Goal: Browse casually: Explore the website without a specific task or goal

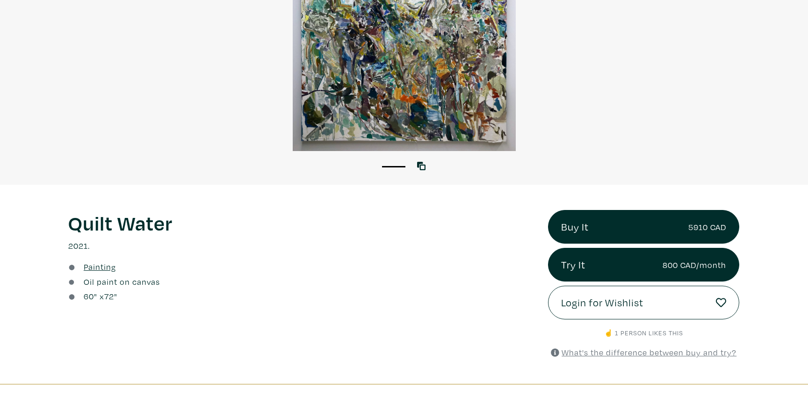
scroll to position [202, 0]
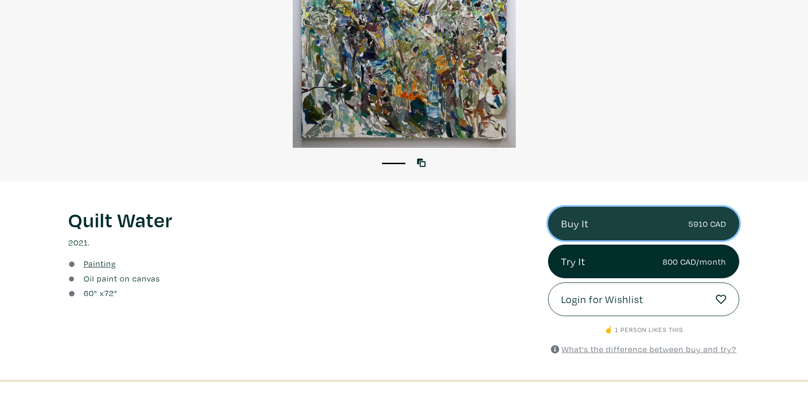
click at [592, 231] on link "Buy It 5910 CAD" at bounding box center [644, 224] width 192 height 34
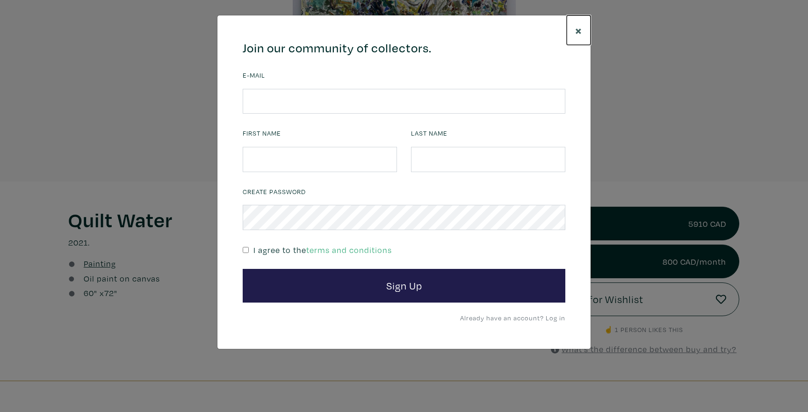
click at [580, 33] on span "×" at bounding box center [578, 30] width 7 height 16
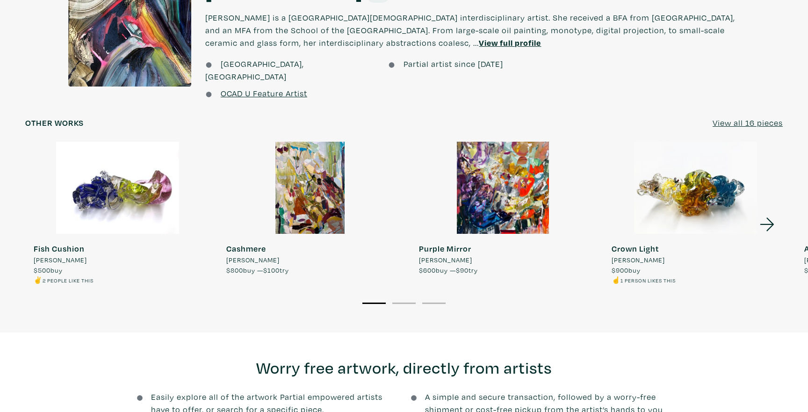
scroll to position [835, 0]
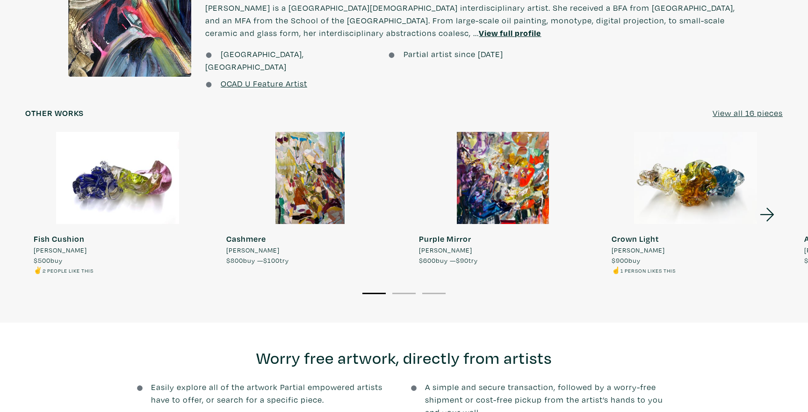
click at [750, 108] on u "View all 16 pieces" at bounding box center [748, 113] width 70 height 11
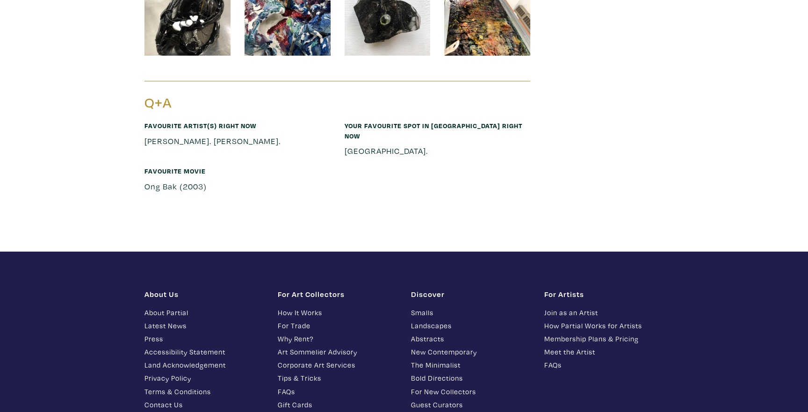
scroll to position [4257, 0]
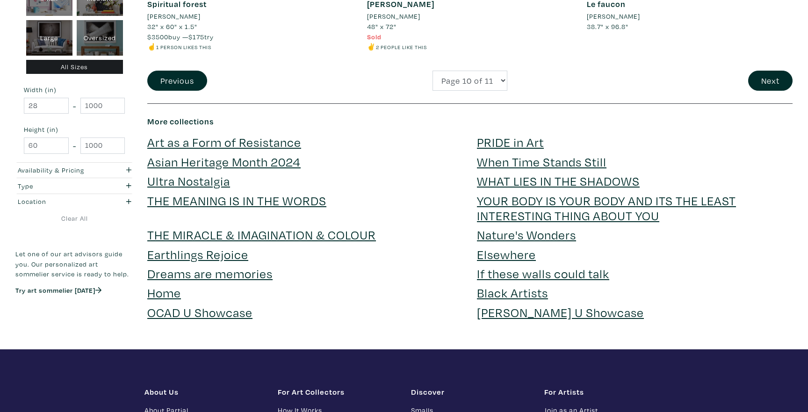
scroll to position [2359, 0]
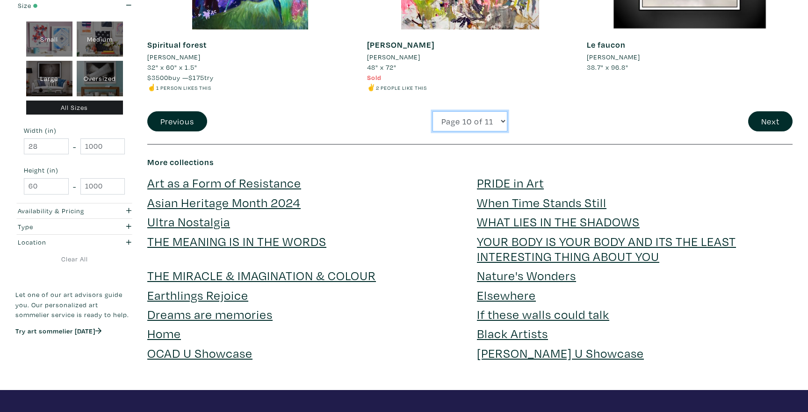
click at [475, 118] on select "Page 1 of 11 Page 2 of 11 Page 3 of 11 Page 4 of 11 Page 5 of 11 Page 6 of 11 P…" at bounding box center [470, 121] width 75 height 20
select select "1"
click at [433, 111] on select "Page 1 of 11 Page 2 of 11 Page 3 of 11 Page 4 of 11 Page 5 of 11 Page 6 of 11 P…" at bounding box center [470, 121] width 75 height 20
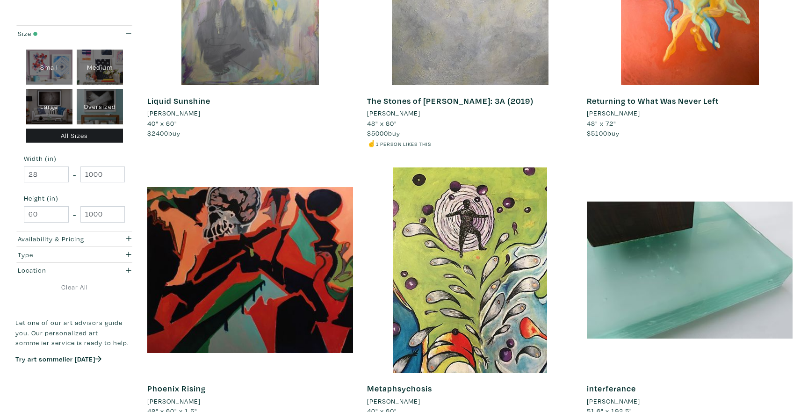
scroll to position [2103, 0]
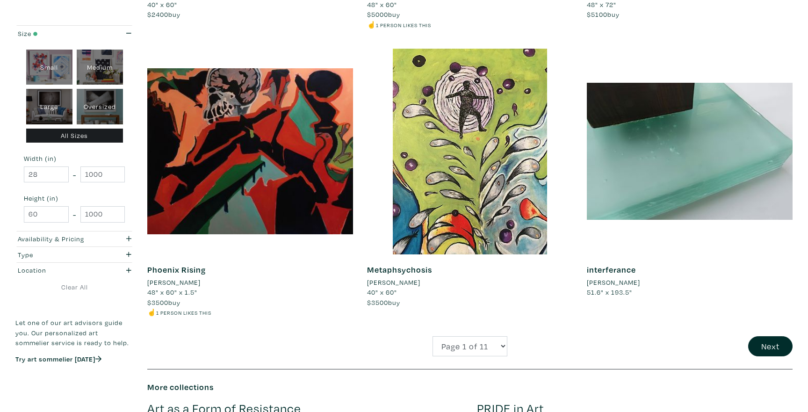
click at [766, 352] on button "Next" at bounding box center [770, 346] width 44 height 20
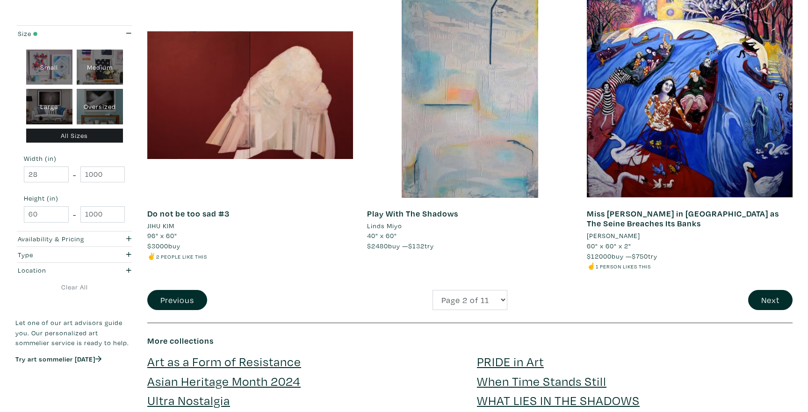
scroll to position [2182, 0]
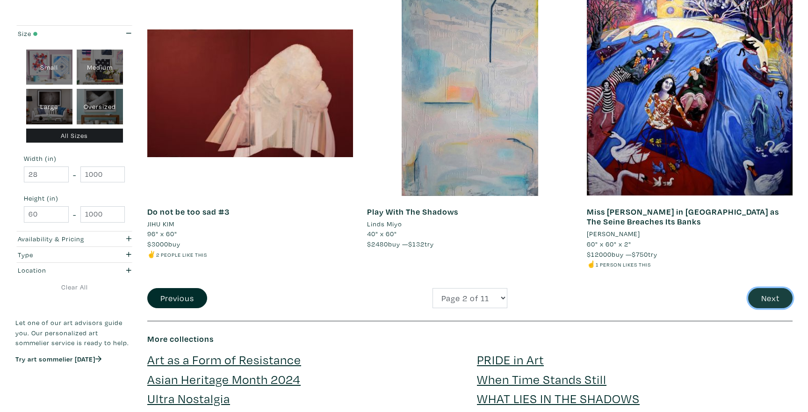
click at [763, 289] on button "Next" at bounding box center [770, 298] width 44 height 20
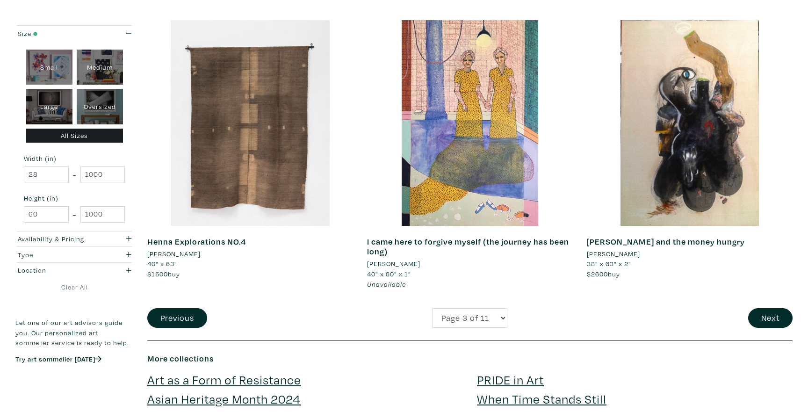
scroll to position [2155, 0]
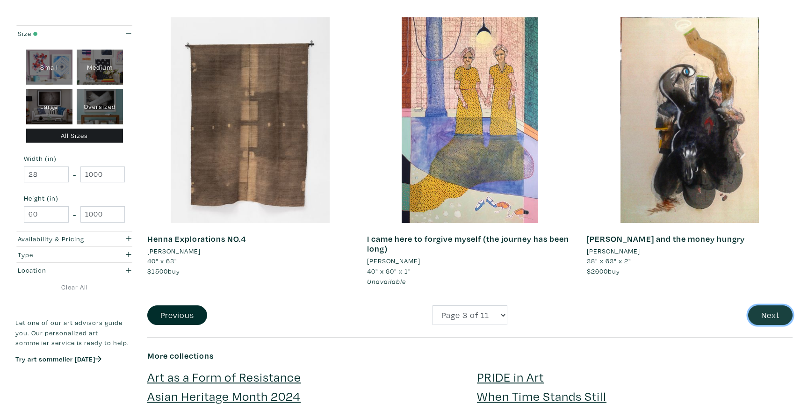
click at [766, 317] on button "Next" at bounding box center [770, 315] width 44 height 20
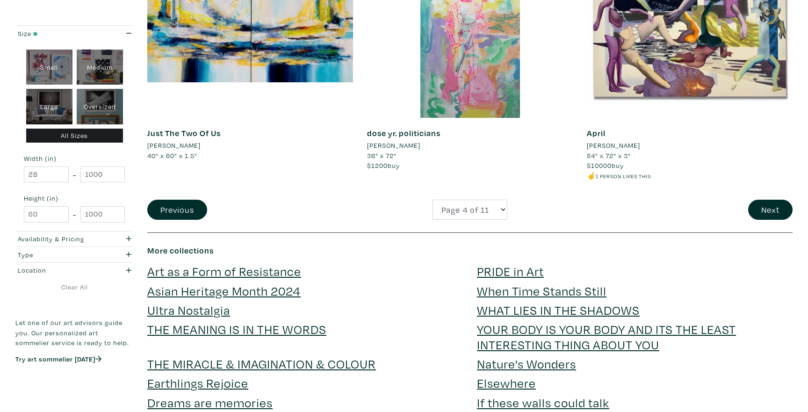
scroll to position [2251, 0]
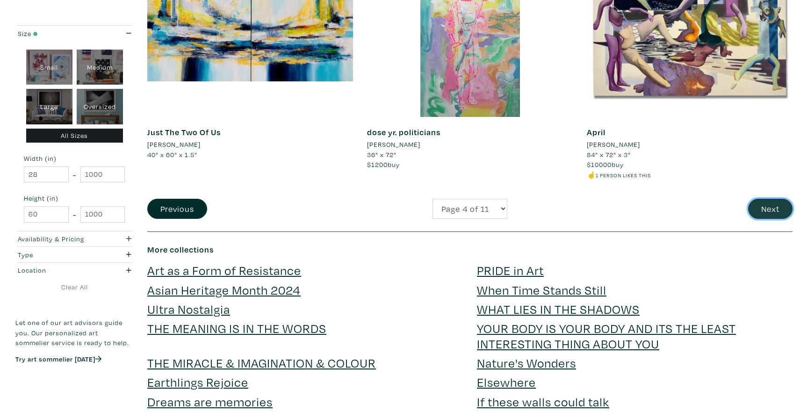
click at [754, 215] on button "Next" at bounding box center [770, 209] width 44 height 20
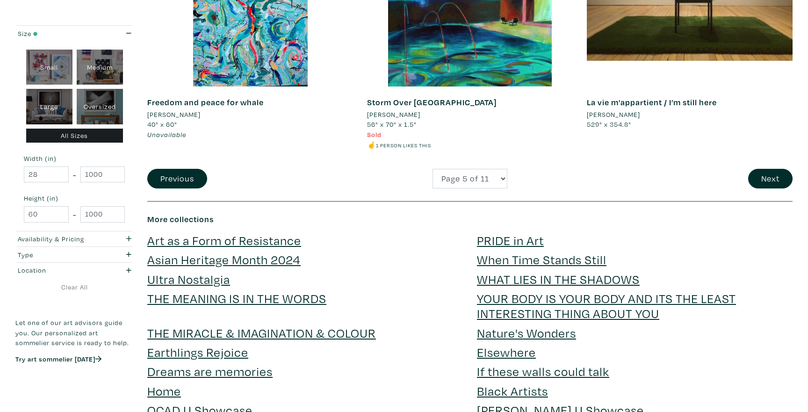
scroll to position [2295, 0]
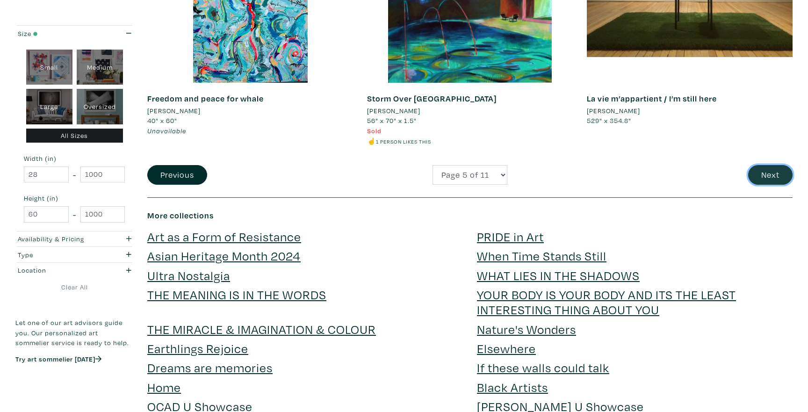
click at [756, 177] on button "Next" at bounding box center [770, 175] width 44 height 20
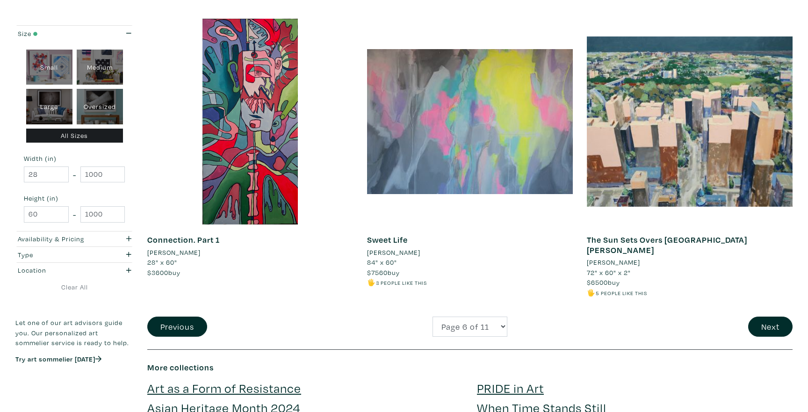
scroll to position [2135, 0]
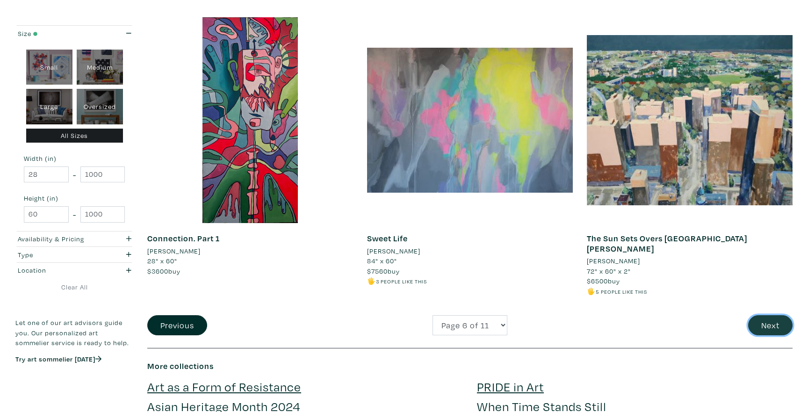
click at [777, 318] on button "Next" at bounding box center [770, 325] width 44 height 20
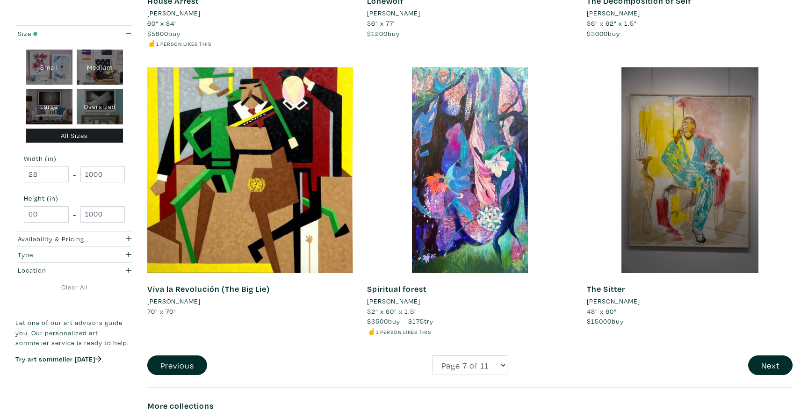
scroll to position [2130, 0]
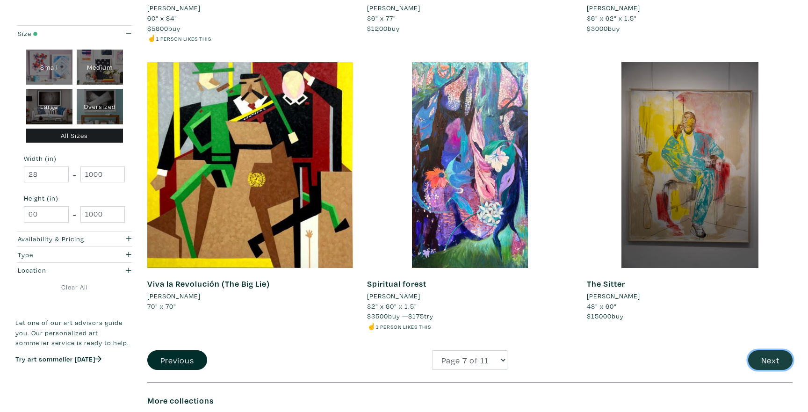
click at [765, 354] on button "Next" at bounding box center [770, 360] width 44 height 20
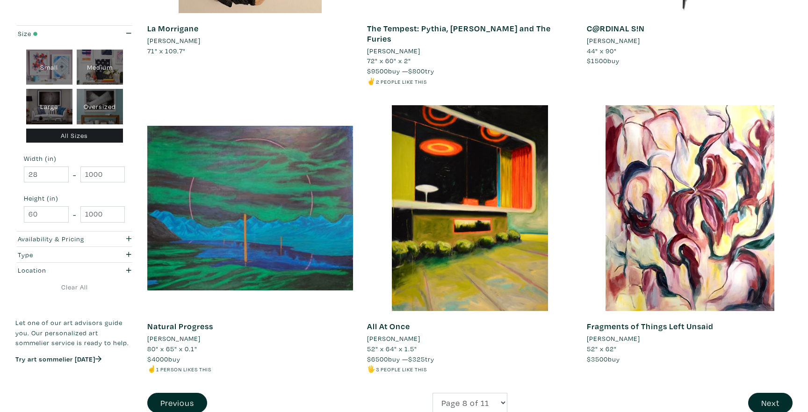
scroll to position [2083, 0]
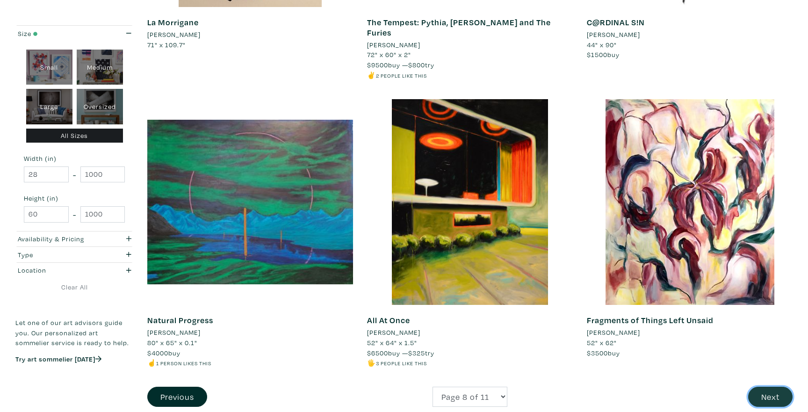
click at [765, 391] on button "Next" at bounding box center [770, 397] width 44 height 20
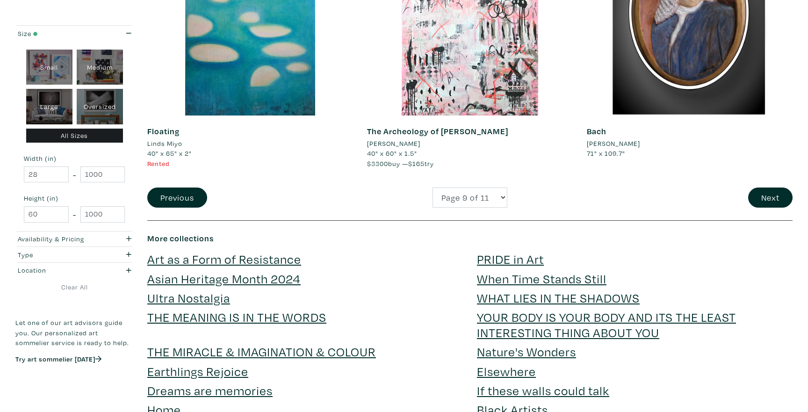
scroll to position [2239, 0]
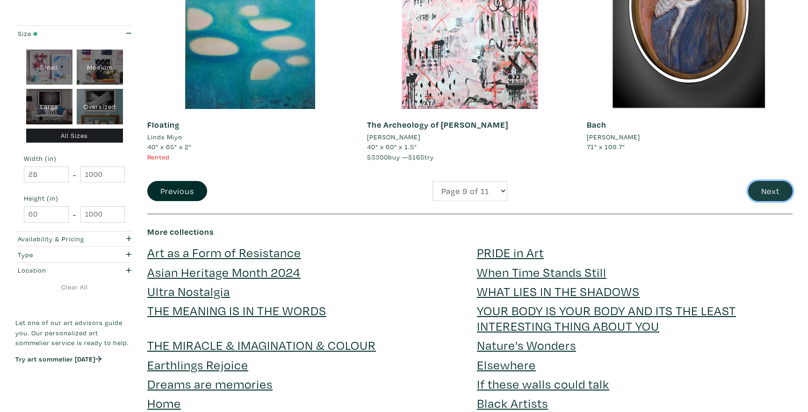
click at [762, 190] on button "Next" at bounding box center [770, 191] width 44 height 20
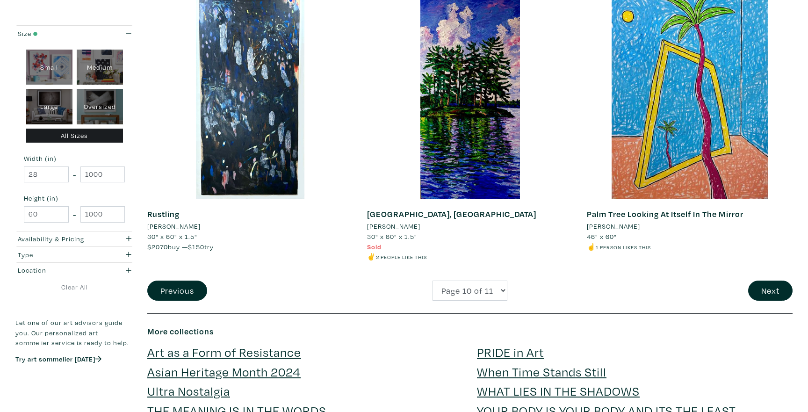
scroll to position [2189, 0]
click at [763, 290] on button "Next" at bounding box center [770, 291] width 44 height 20
